Goal: Task Accomplishment & Management: Manage account settings

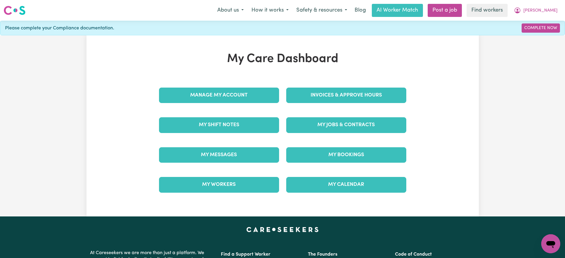
click at [297, 87] on div "Invoices & Approve Hours" at bounding box center [346, 96] width 127 height 30
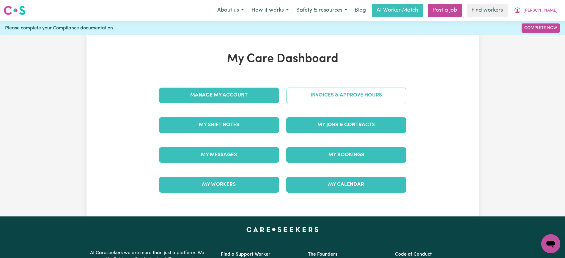
click at [300, 96] on link "Invoices & Approve Hours" at bounding box center [346, 95] width 120 height 15
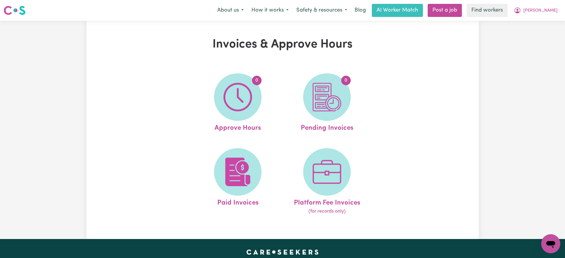
click at [239, 108] on img at bounding box center [238, 97] width 29 height 29
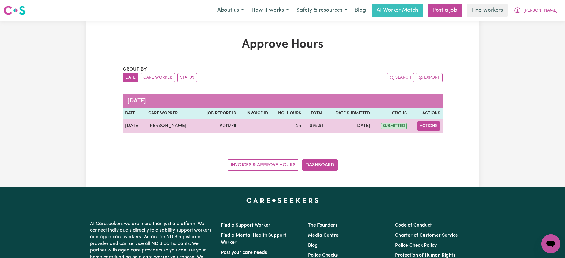
click at [433, 128] on button "Actions" at bounding box center [428, 126] width 23 height 9
click at [440, 142] on link "View Job Report" at bounding box center [443, 140] width 51 height 12
select select "pm"
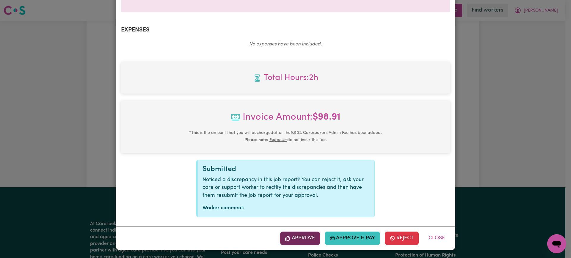
scroll to position [208, 0]
click at [291, 241] on button "Approve" at bounding box center [300, 238] width 40 height 13
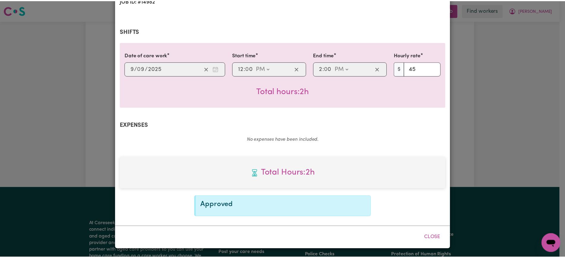
scroll to position [112, 0]
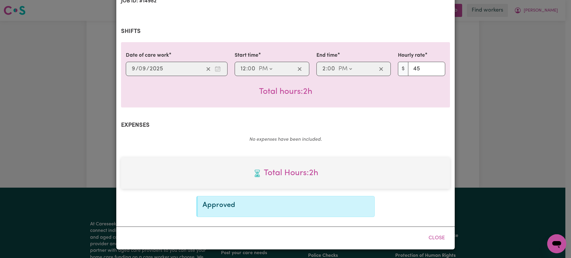
click at [544, 40] on div "Job Report # 241778 - [PERSON_NAME] Summary Job report # 241778 Client name: [P…" at bounding box center [285, 129] width 571 height 258
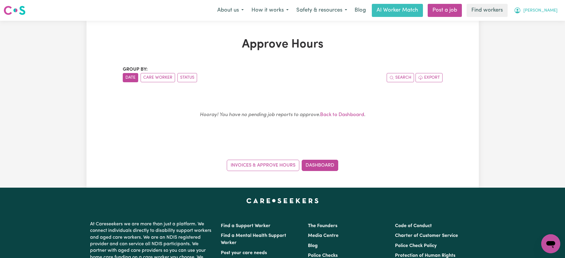
click at [521, 14] on icon "My Account" at bounding box center [517, 10] width 7 height 7
click at [542, 35] on link "Logout" at bounding box center [537, 34] width 47 height 11
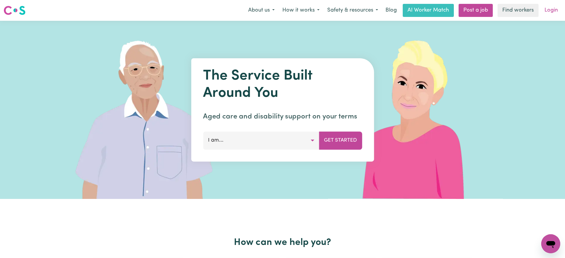
click at [547, 12] on link "Login" at bounding box center [551, 10] width 21 height 13
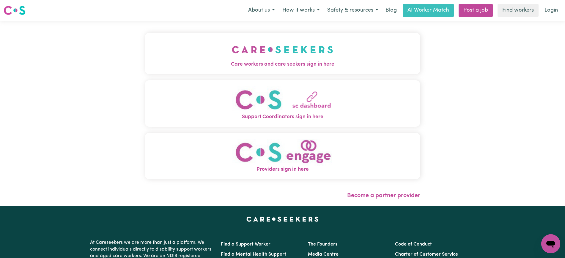
click at [279, 51] on img "Care workers and care seekers sign in here" at bounding box center [282, 50] width 101 height 22
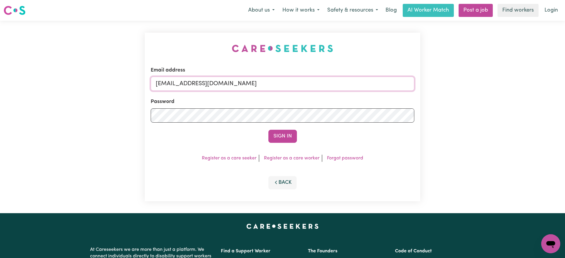
drag, startPoint x: 193, startPoint y: 84, endPoint x: 381, endPoint y: 86, distance: 188.2
click at [381, 86] on input "[EMAIL_ADDRESS][DOMAIN_NAME]" at bounding box center [283, 84] width 264 height 14
paste input "Christinecannonhill_HCS"
type input "[EMAIL_ADDRESS][DOMAIN_NAME]"
drag, startPoint x: 219, startPoint y: 42, endPoint x: 235, endPoint y: 49, distance: 17.5
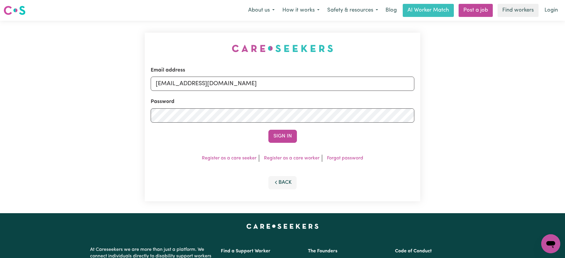
click at [219, 42] on div "Email address [EMAIL_ADDRESS][DOMAIN_NAME] Password Sign In Register as a care …" at bounding box center [283, 117] width 276 height 169
click at [284, 137] on button "Sign In" at bounding box center [283, 136] width 29 height 13
